Goal: Find specific page/section: Find specific page/section

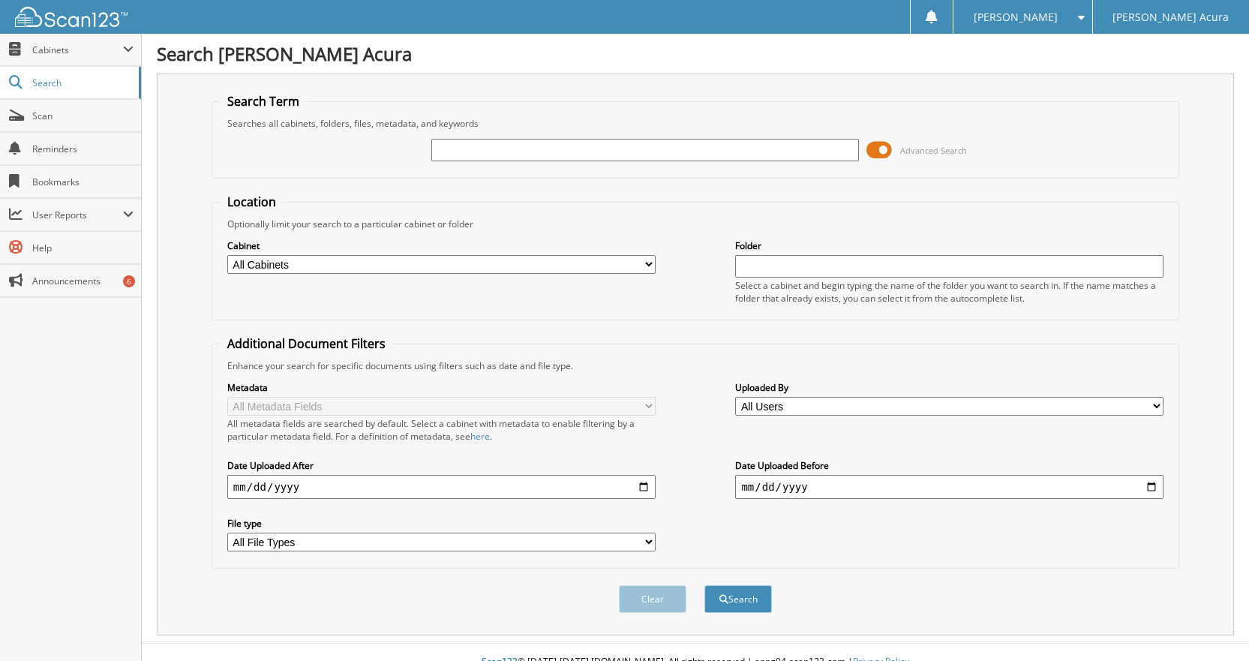
click at [645, 150] on input "text" at bounding box center [645, 150] width 428 height 23
type input "645942"
click at [705, 585] on button "Search" at bounding box center [739, 599] width 68 height 28
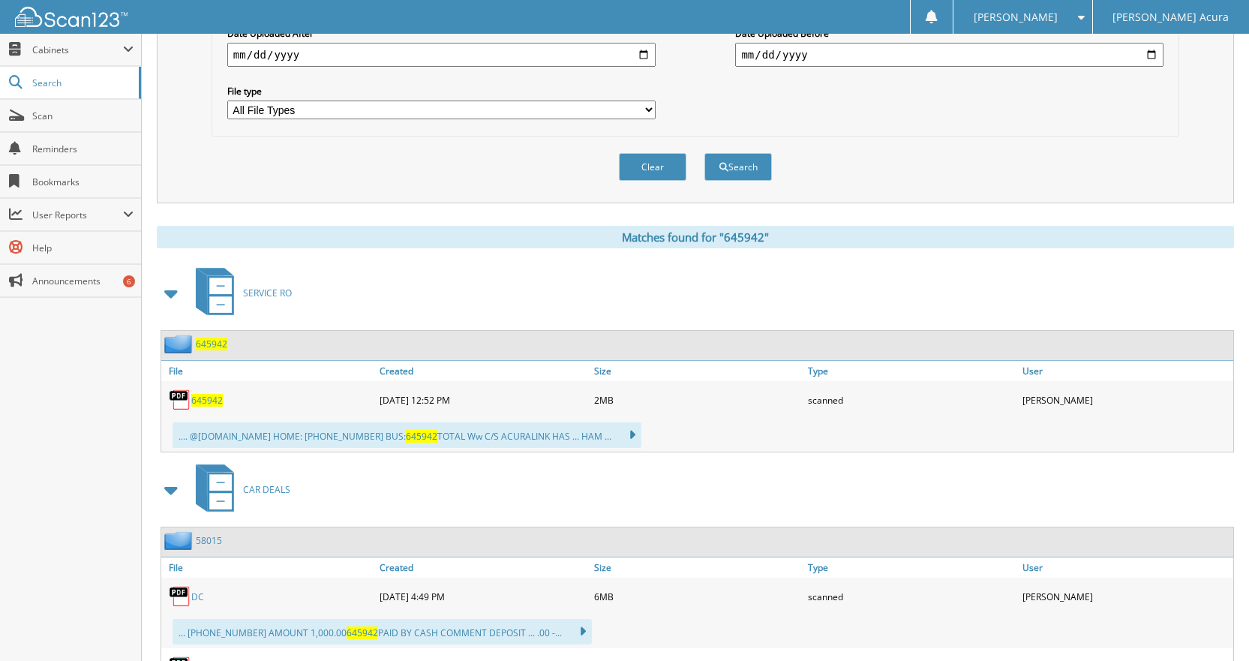
scroll to position [450, 0]
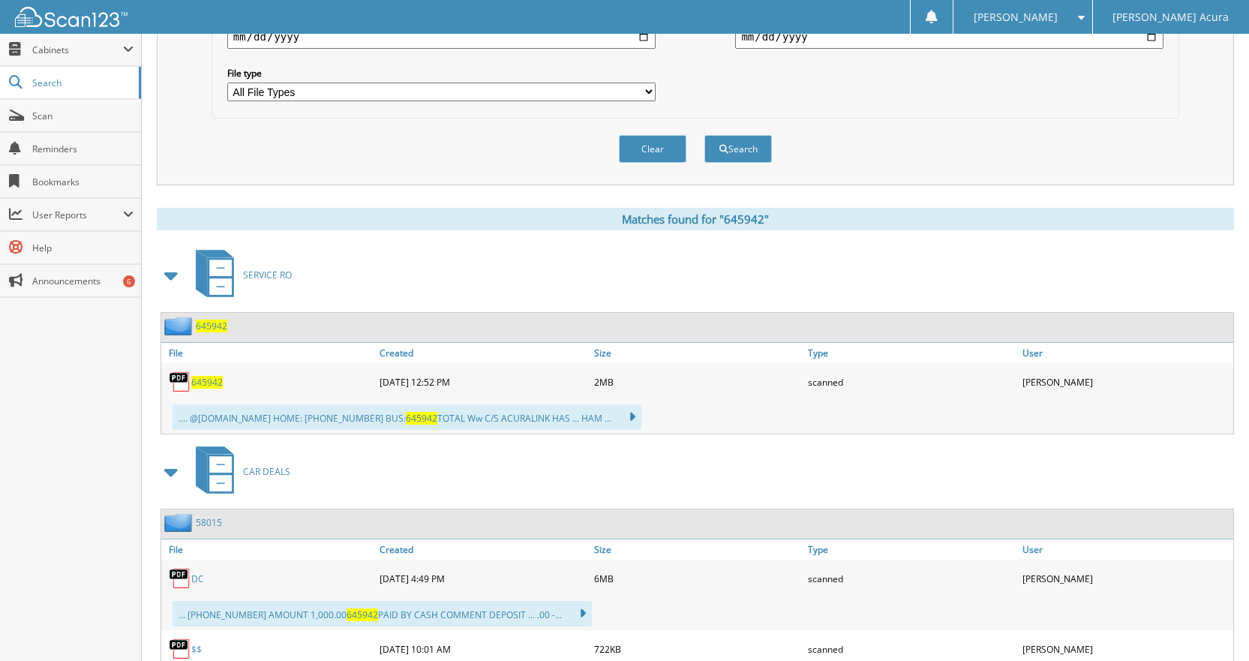
click at [212, 388] on span "645942" at bounding box center [207, 382] width 32 height 13
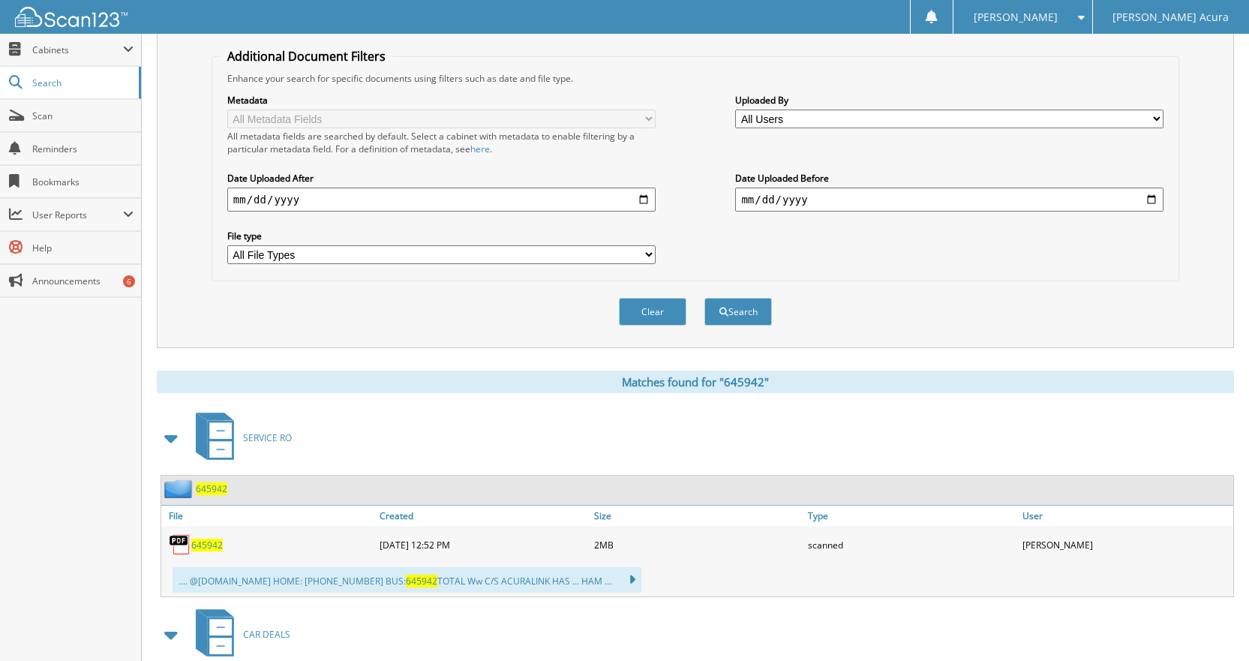
scroll to position [75, 0]
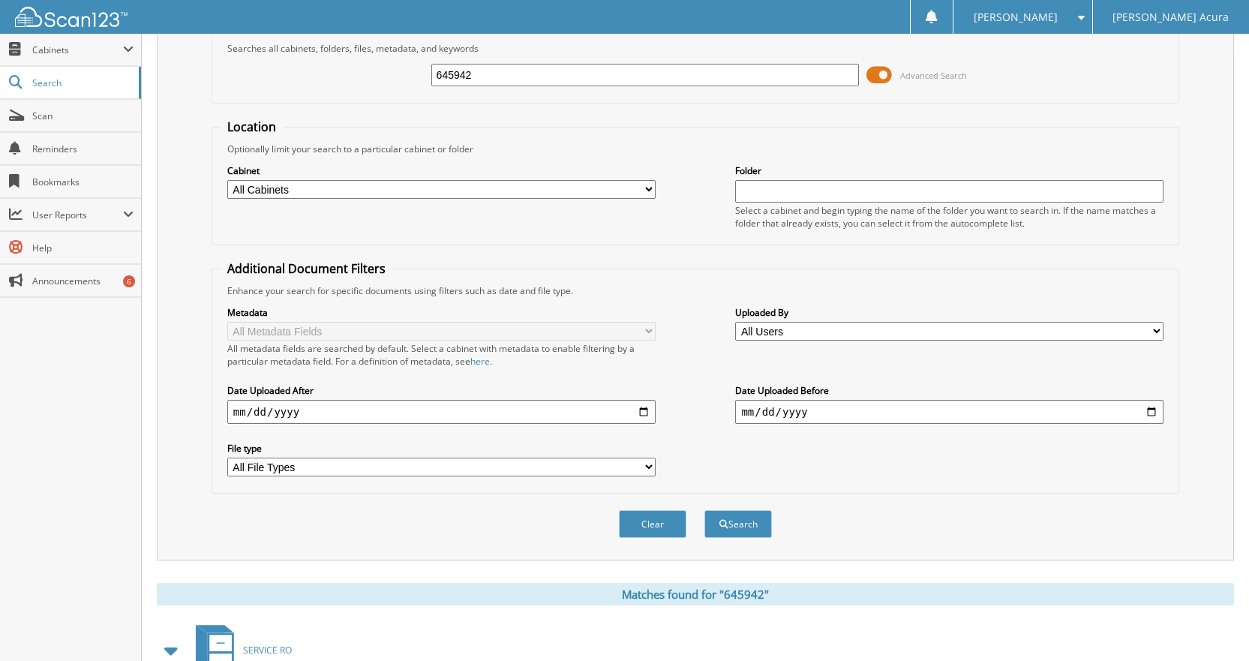
drag, startPoint x: 494, startPoint y: 73, endPoint x: 346, endPoint y: 76, distance: 147.9
click at [346, 76] on div "645942 Advanced Search" at bounding box center [695, 75] width 951 height 41
type input "646896"
click at [705, 510] on button "Search" at bounding box center [739, 524] width 68 height 28
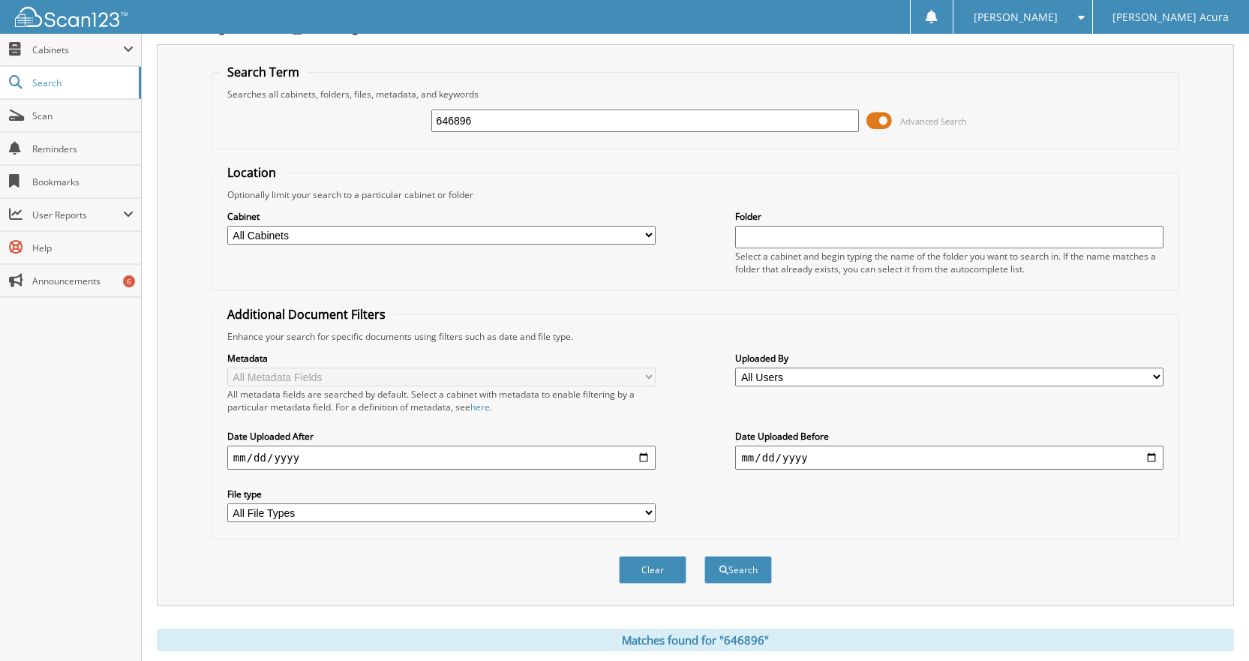
scroll to position [73, 0]
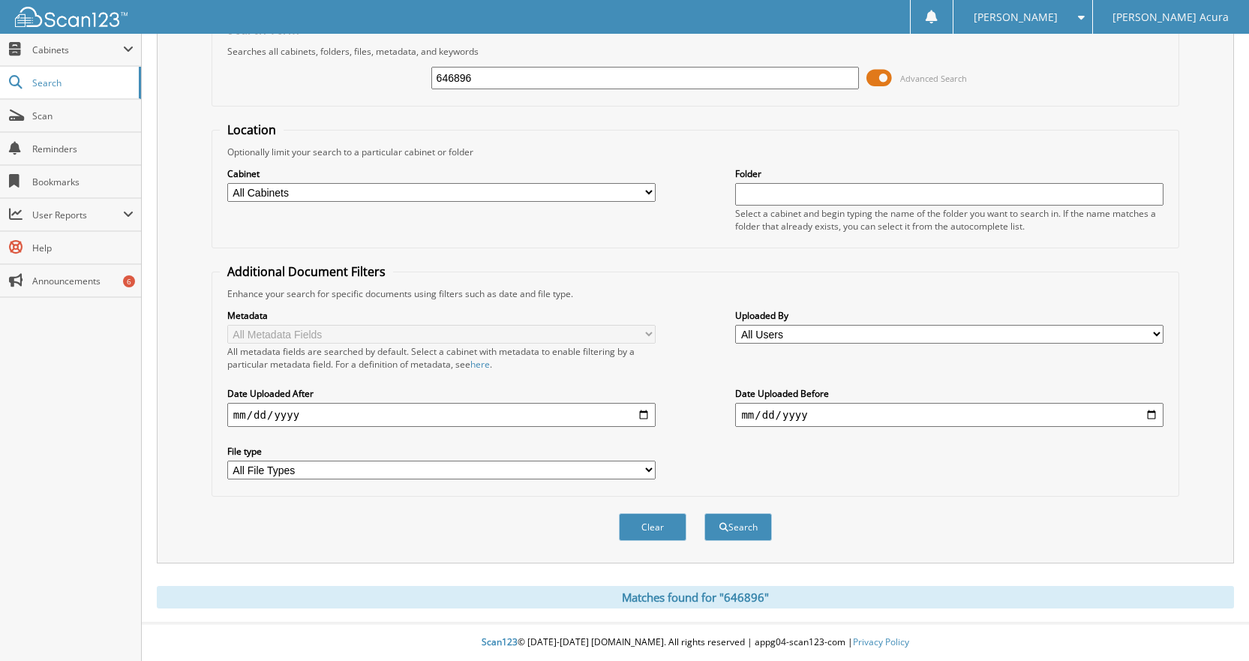
drag, startPoint x: 491, startPoint y: 74, endPoint x: 401, endPoint y: 67, distance: 90.3
click at [401, 67] on div "646896 Advanced Search" at bounding box center [695, 78] width 951 height 41
type input "644896"
click at [705, 513] on button "Search" at bounding box center [739, 527] width 68 height 28
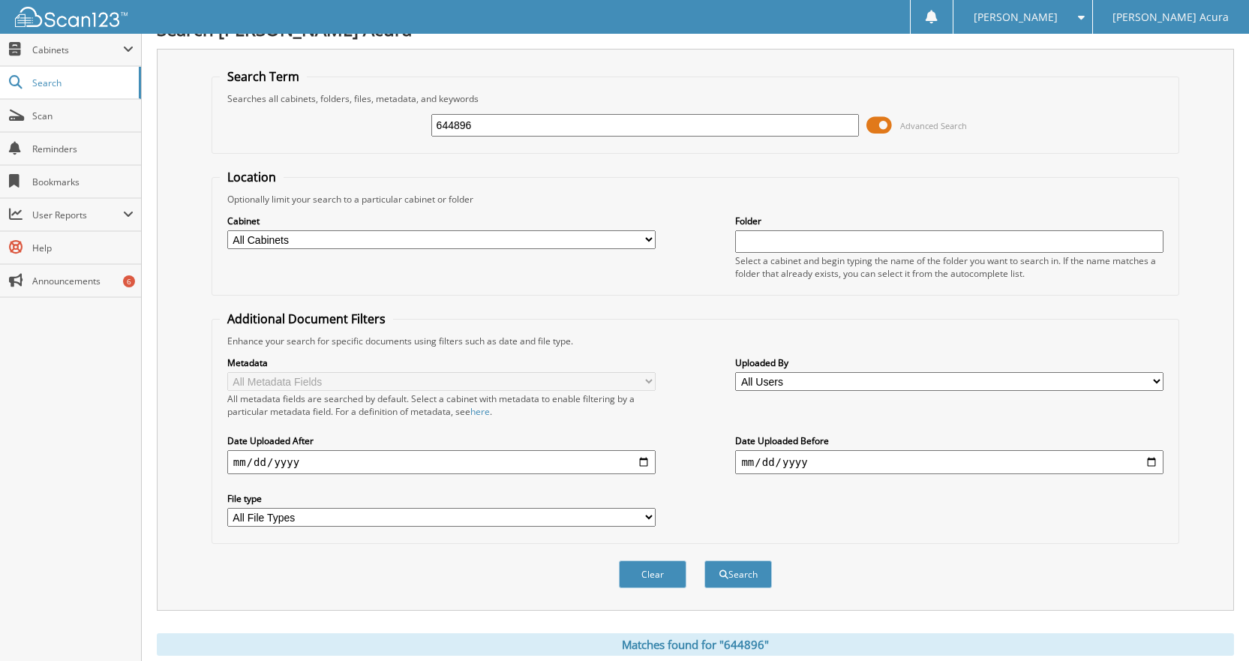
scroll to position [375, 0]
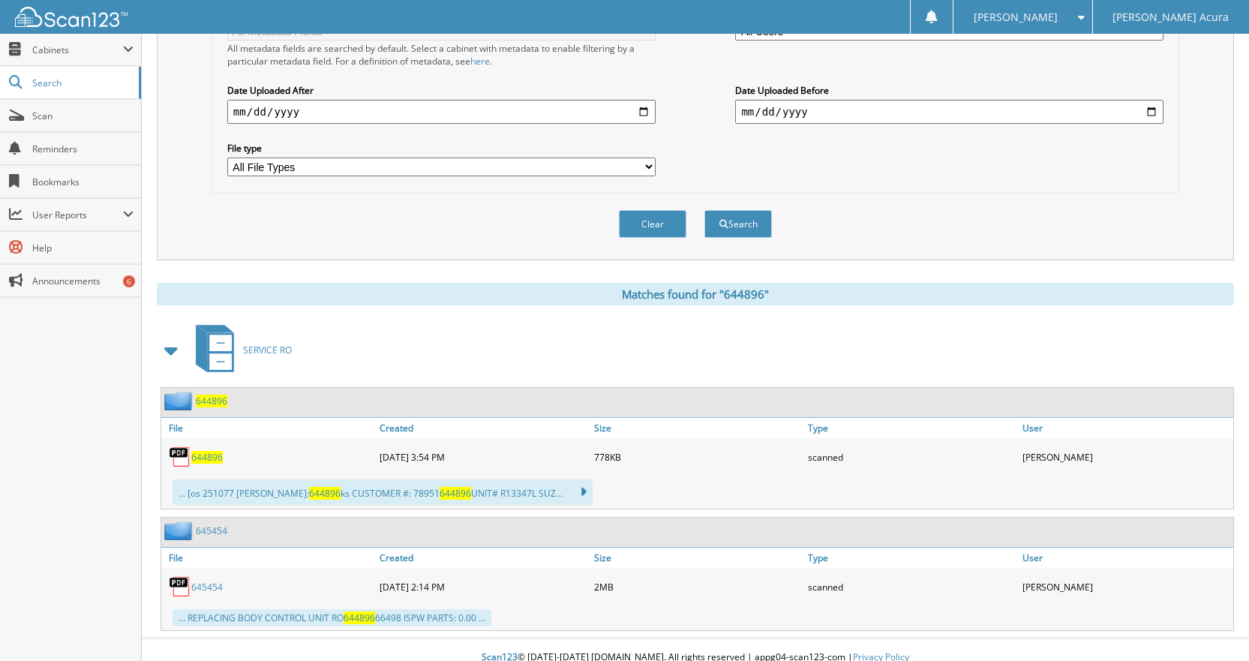
click at [214, 460] on span "644896" at bounding box center [207, 457] width 32 height 13
